Goal: Find specific fact: Find specific fact

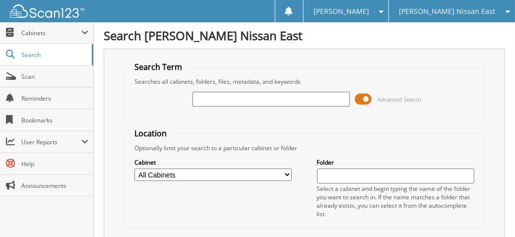
click at [223, 100] on input "text" at bounding box center [270, 99] width 157 height 15
type input "190770"
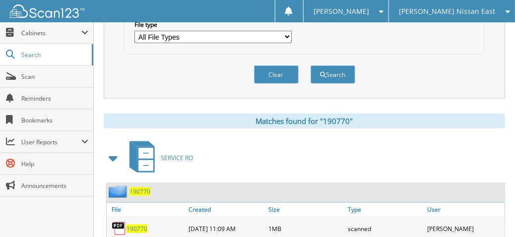
scroll to position [347, 0]
click at [139, 224] on span "190770" at bounding box center [136, 228] width 21 height 8
